Goal: Task Accomplishment & Management: Manage account settings

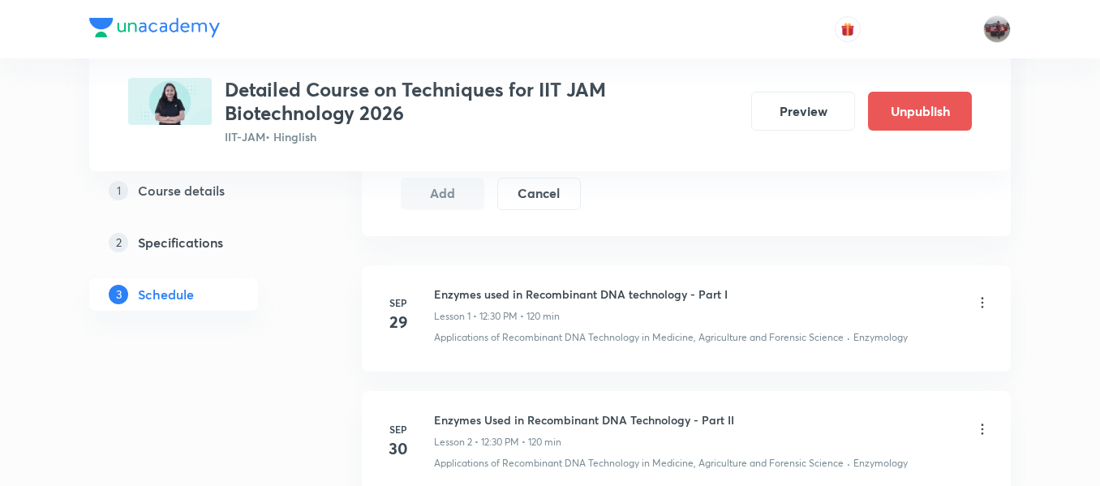
scroll to position [844, 0]
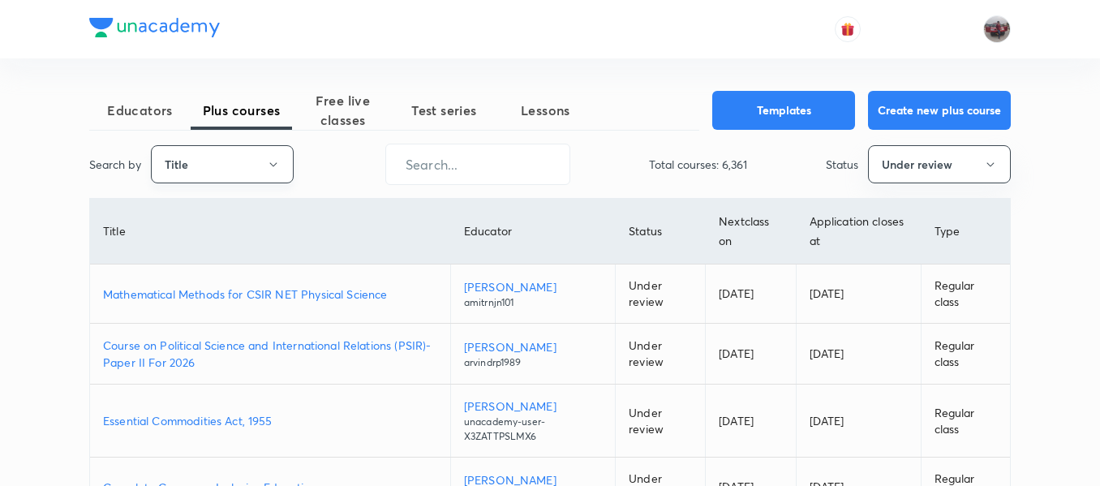
click at [252, 170] on button "Title" at bounding box center [222, 164] width 143 height 38
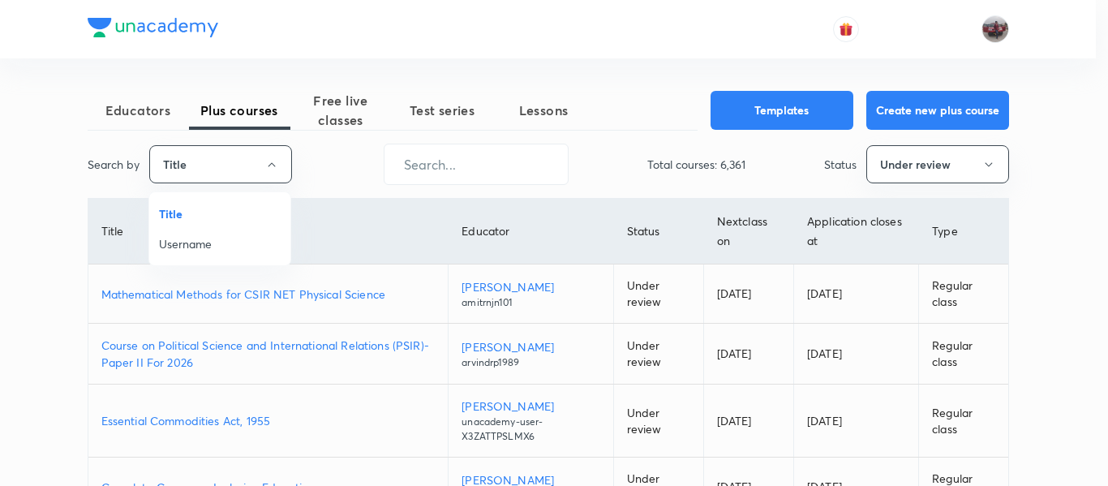
click at [169, 240] on span "Username" at bounding box center [220, 243] width 122 height 17
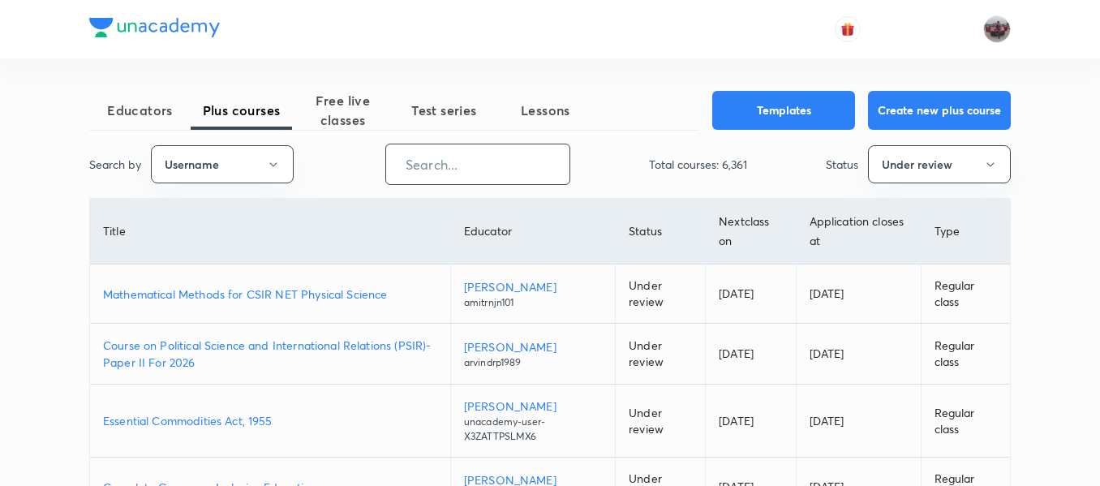
click at [434, 174] on input "text" at bounding box center [477, 164] width 183 height 41
paste input "amitrnjn101"
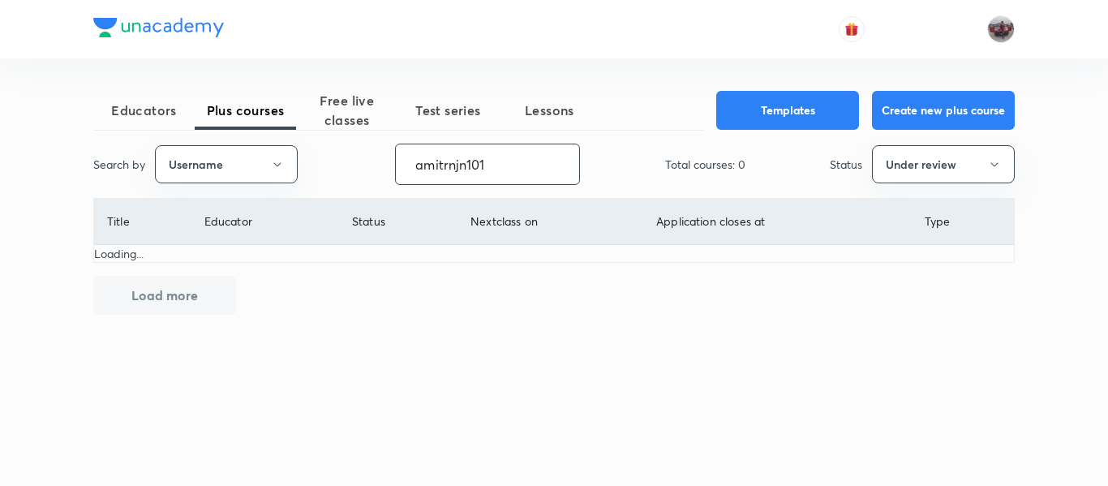
type input "amitrnjn101"
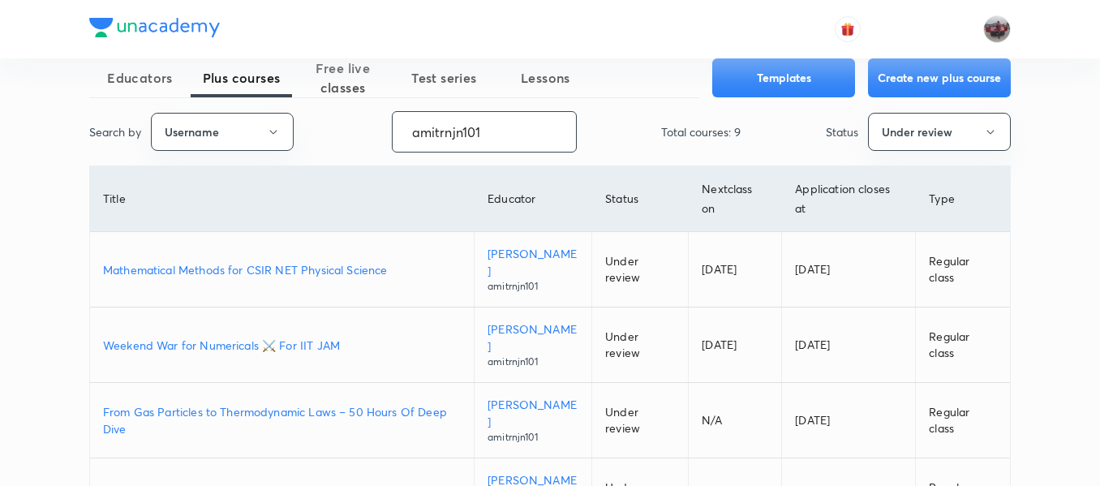
scroll to position [32, 0]
click at [299, 337] on p "Weekend War for Numericals ⚔️ For IIT JAM" at bounding box center [282, 345] width 358 height 17
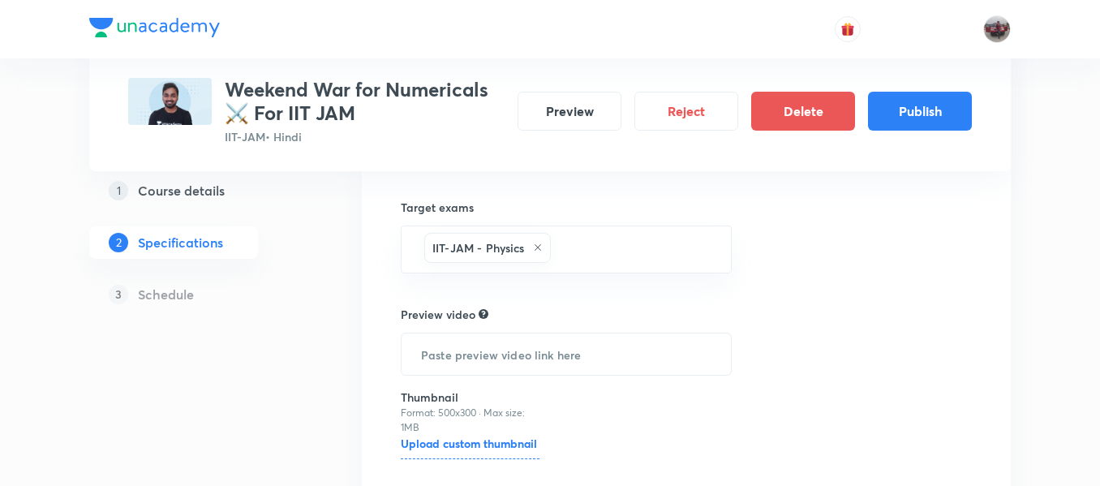
scroll to position [727, 0]
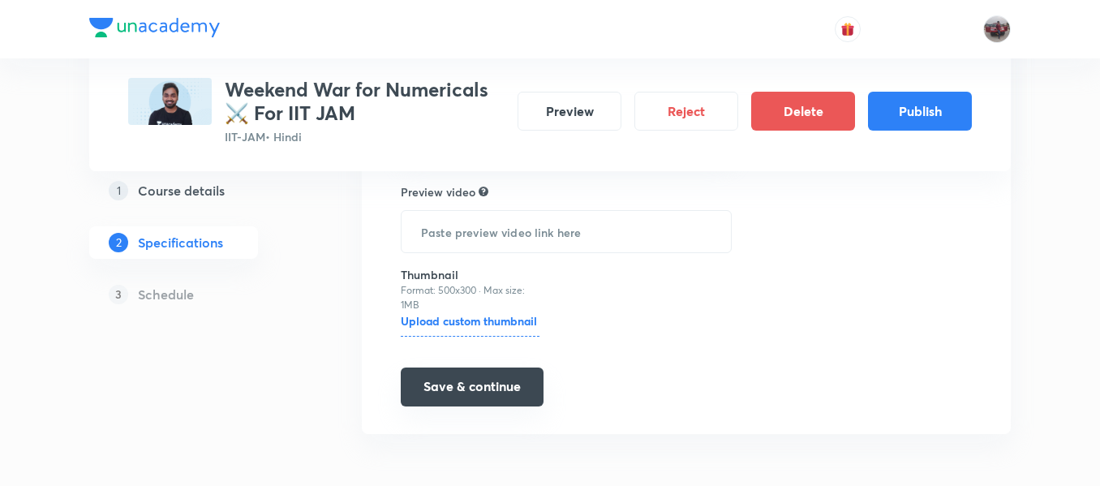
click at [443, 388] on button "Save & continue" at bounding box center [472, 386] width 143 height 39
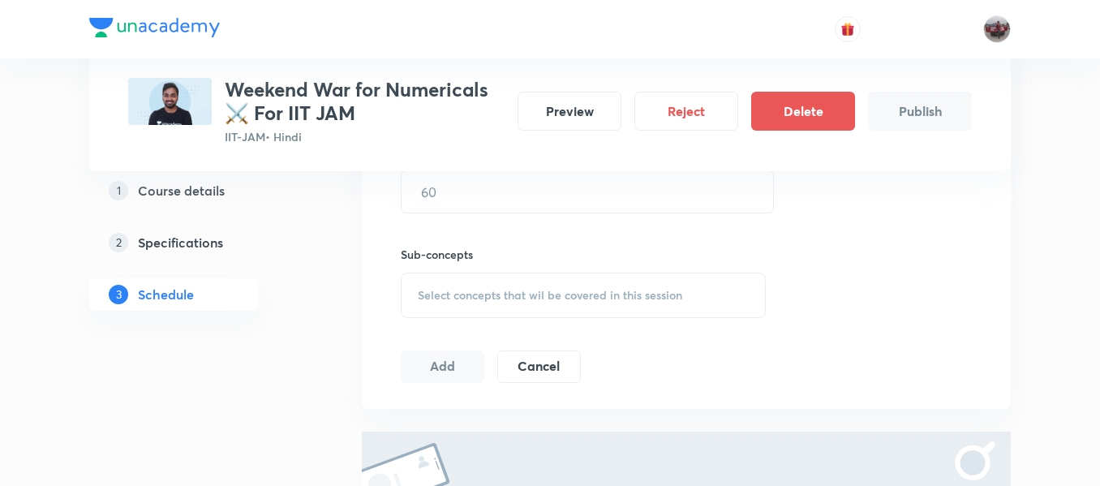
scroll to position [540, 0]
